Goal: Information Seeking & Learning: Check status

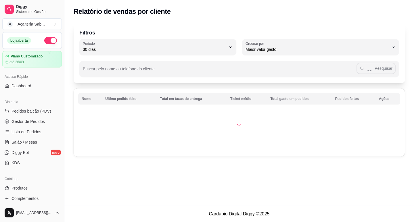
select select "30"
select select "HIGHEST_TOTAL_SPENT_WITH_ORDERS"
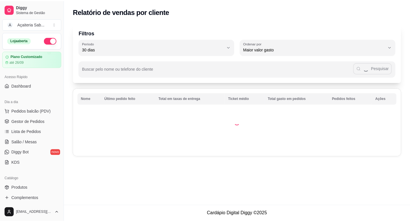
scroll to position [134, 0]
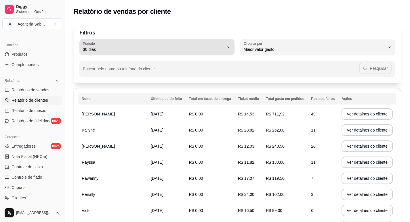
click at [195, 46] on div "30 dias" at bounding box center [153, 47] width 141 height 12
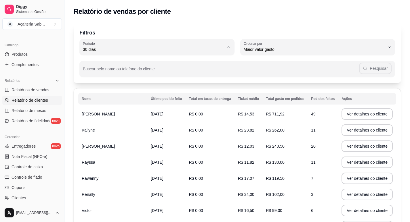
click at [91, 94] on span "15 dias" at bounding box center [154, 91] width 134 height 5
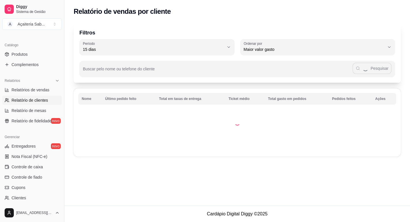
type input "15"
select select "15"
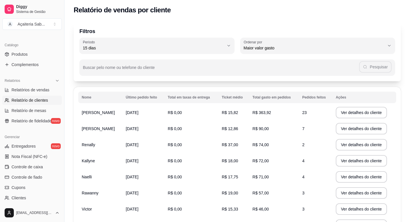
scroll to position [0, 0]
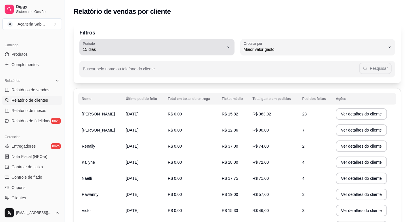
click at [213, 52] on span "15 dias" at bounding box center [153, 50] width 141 height 6
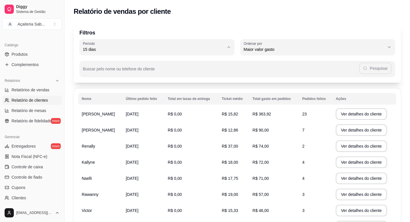
click at [88, 103] on span "30 dias" at bounding box center [154, 100] width 134 height 5
type input "30"
select select "30"
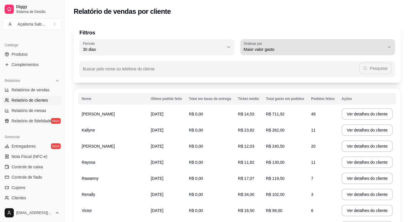
click at [274, 45] on div "Maior valor gasto" at bounding box center [314, 47] width 141 height 12
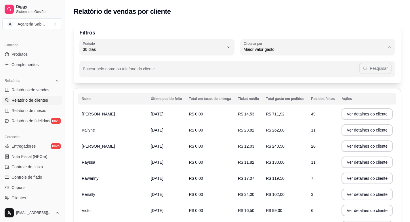
click at [274, 61] on span "Maior número de pedidos" at bounding box center [315, 62] width 134 height 5
type input "HIGHEST_ORDER_COUNT"
select select "HIGHEST_ORDER_COUNT"
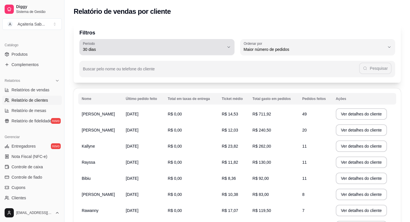
click at [228, 45] on icon "button" at bounding box center [228, 47] width 5 height 5
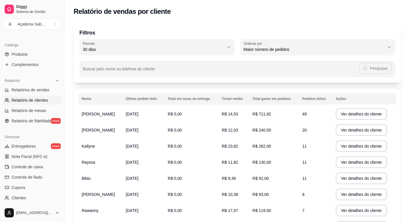
click at [91, 94] on span "15 dias" at bounding box center [154, 91] width 134 height 5
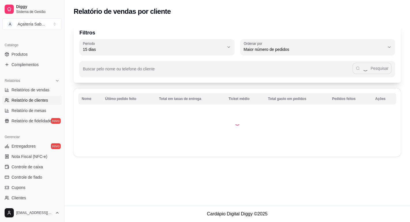
type input "15"
select select "15"
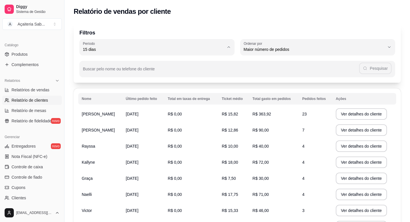
click at [275, 15] on div "Relatório de vendas por cliente" at bounding box center [237, 11] width 327 height 9
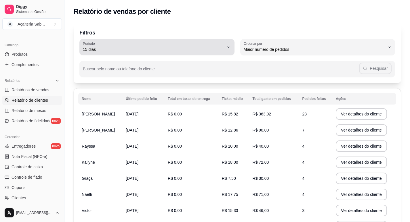
click at [158, 48] on span "15 dias" at bounding box center [153, 50] width 141 height 6
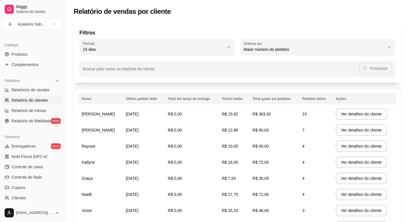
click at [96, 76] on li "Ontem" at bounding box center [157, 72] width 144 height 9
type input "1"
select select "1"
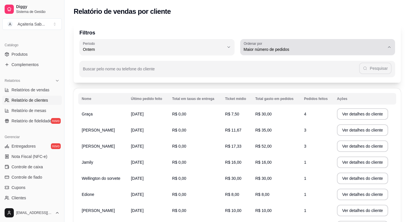
click at [265, 51] on span "Maior número de pedidos" at bounding box center [314, 50] width 141 height 6
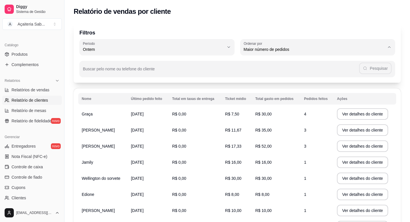
click at [255, 85] on span "Maior valor gasto" at bounding box center [315, 81] width 134 height 5
type input "HIGHEST_TOTAL_SPENT_WITH_ORDERS"
select select "HIGHEST_TOTAL_SPENT_WITH_ORDERS"
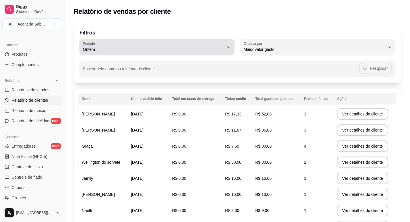
click at [169, 48] on span "Ontem" at bounding box center [153, 50] width 141 height 6
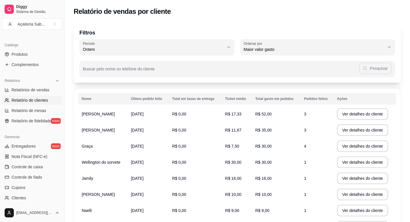
click at [97, 82] on span "7 dias" at bounding box center [154, 81] width 134 height 5
type input "7"
select select "7"
